Goal: Go to known website: Go to known website

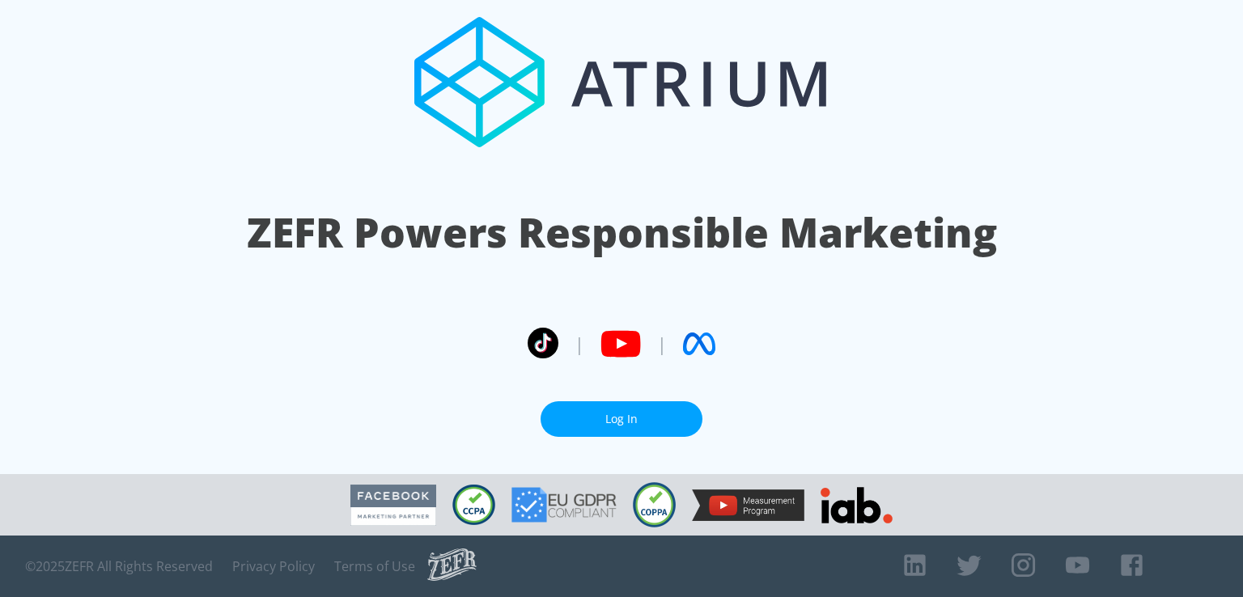
click at [631, 433] on link "Log In" at bounding box center [622, 419] width 162 height 36
click at [615, 426] on link "Log In" at bounding box center [622, 419] width 162 height 36
